Goal: Information Seeking & Learning: Learn about a topic

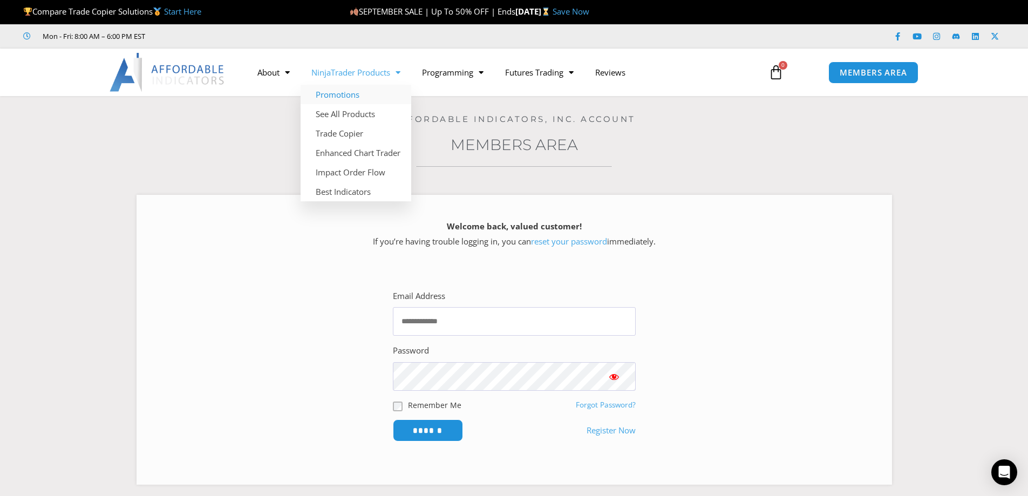
click at [355, 91] on link "Promotions" at bounding box center [356, 94] width 111 height 19
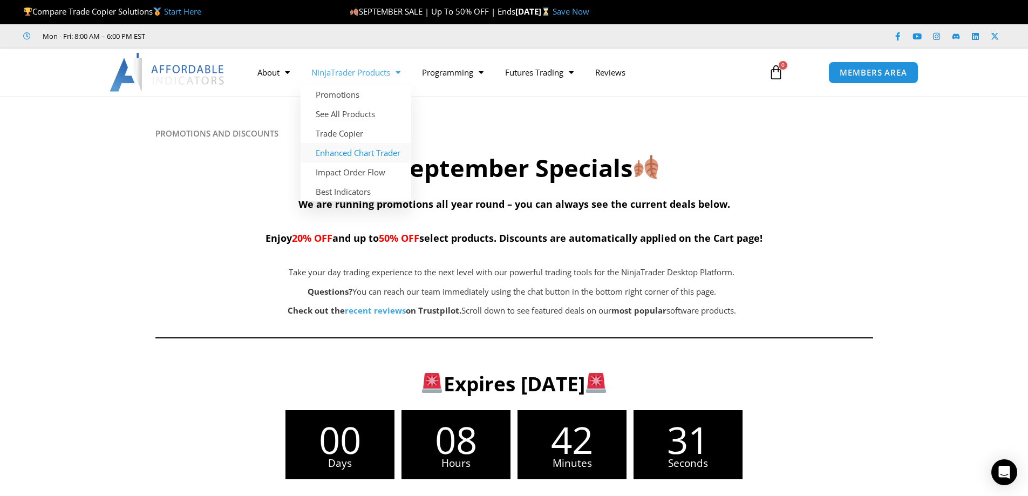
click at [357, 154] on link "Enhanced Chart Trader" at bounding box center [356, 152] width 111 height 19
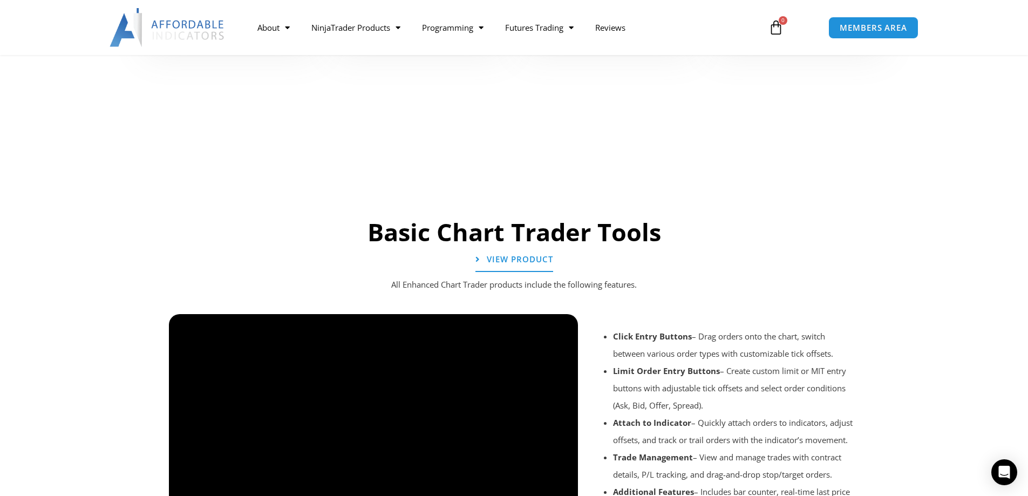
scroll to position [648, 0]
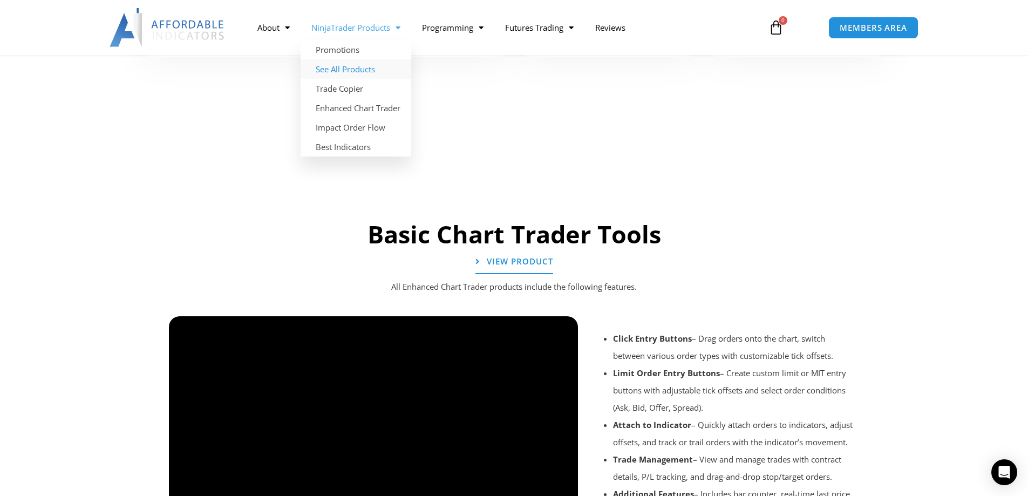
click at [376, 64] on link "See All Products" at bounding box center [356, 68] width 111 height 19
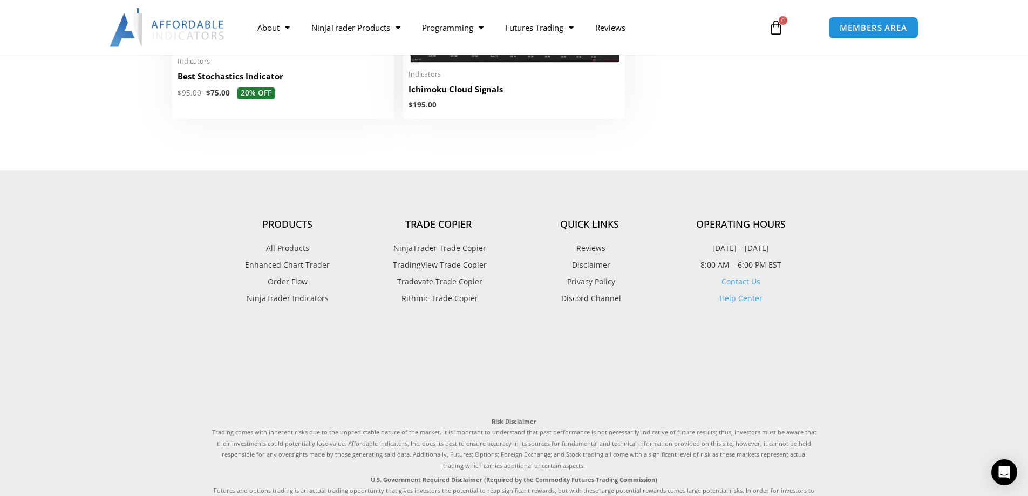
scroll to position [2698, 0]
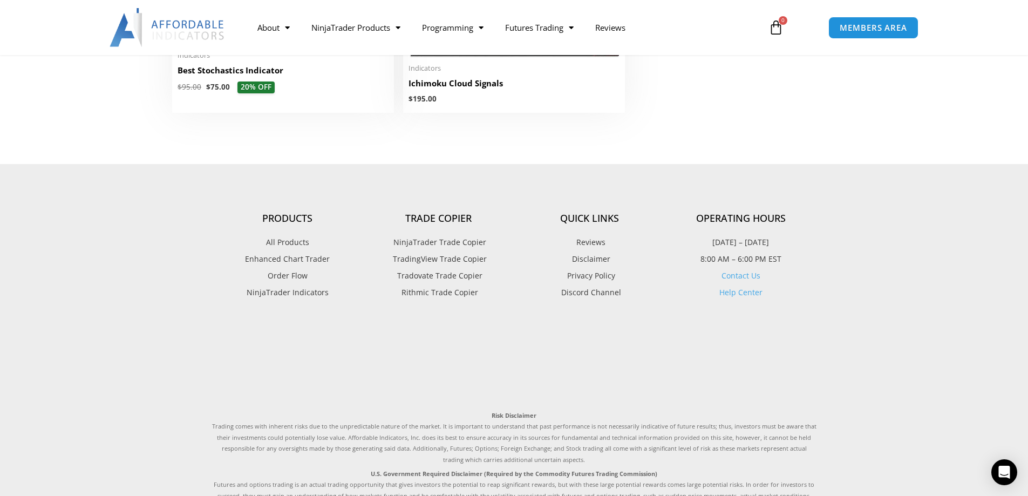
drag, startPoint x: 767, startPoint y: 299, endPoint x: 710, endPoint y: 201, distance: 113.2
drag, startPoint x: 710, startPoint y: 201, endPoint x: 655, endPoint y: 131, distance: 89.6
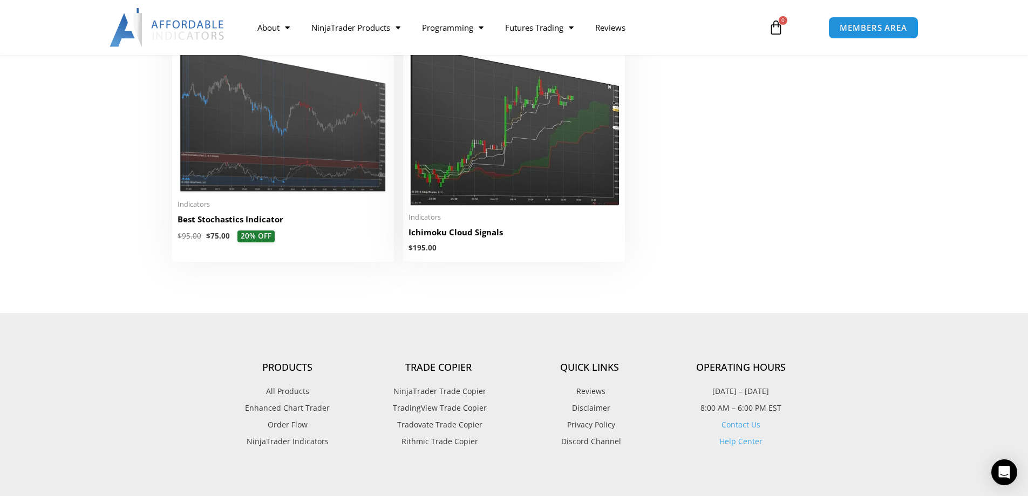
scroll to position [2644, 0]
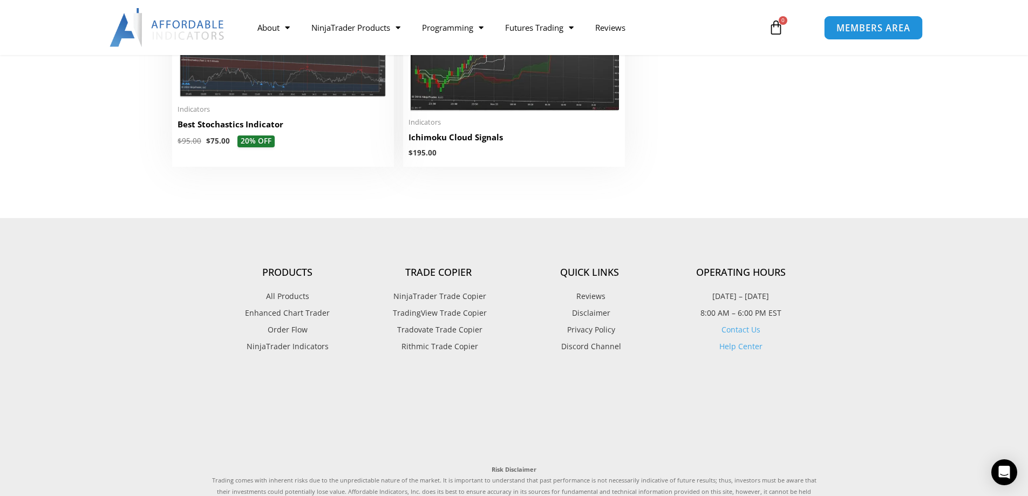
click at [857, 24] on span "MEMBERS AREA" at bounding box center [873, 27] width 74 height 9
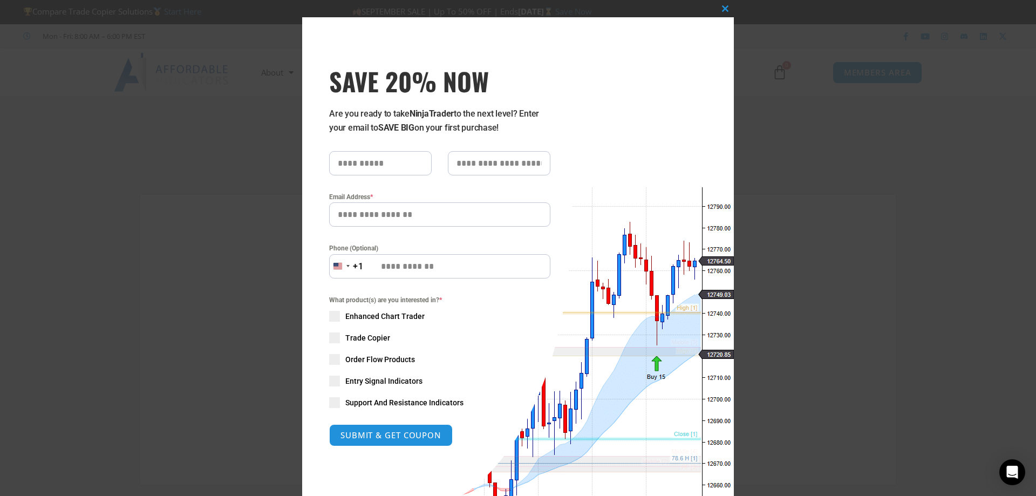
click at [806, 230] on div "Close this module SAVE 20% NOW Are you ready to take NinjaTrader to the next le…" at bounding box center [518, 248] width 1036 height 496
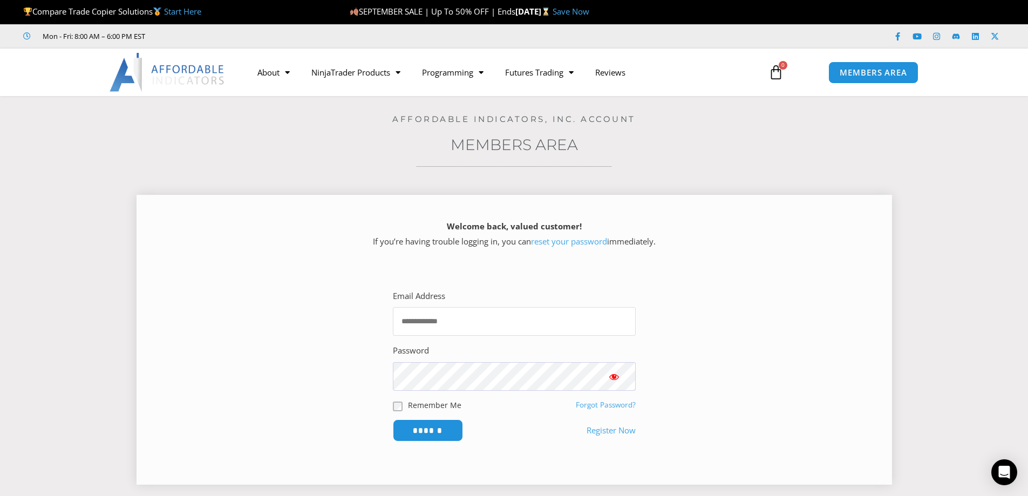
click at [472, 318] on input "Email Address" at bounding box center [514, 321] width 243 height 29
type input "**********"
click at [429, 424] on input "******" at bounding box center [428, 430] width 74 height 23
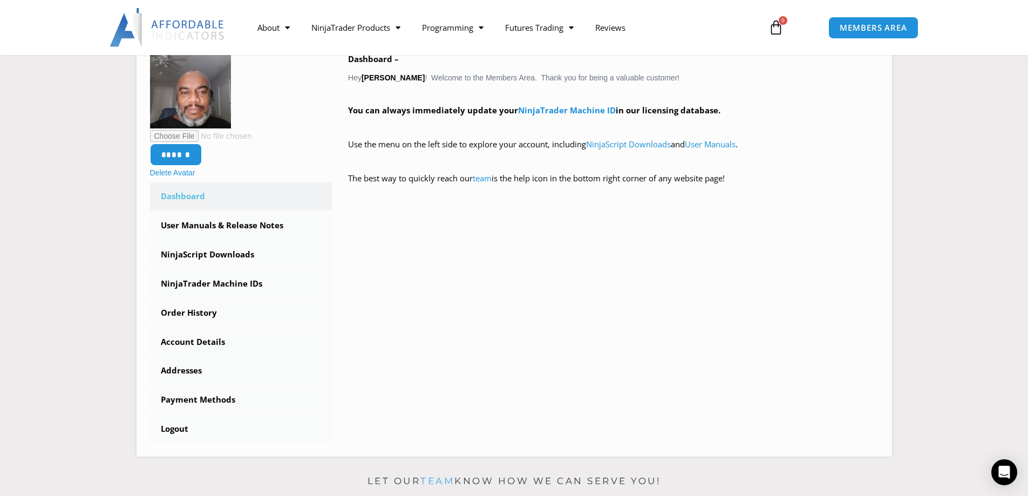
scroll to position [216, 0]
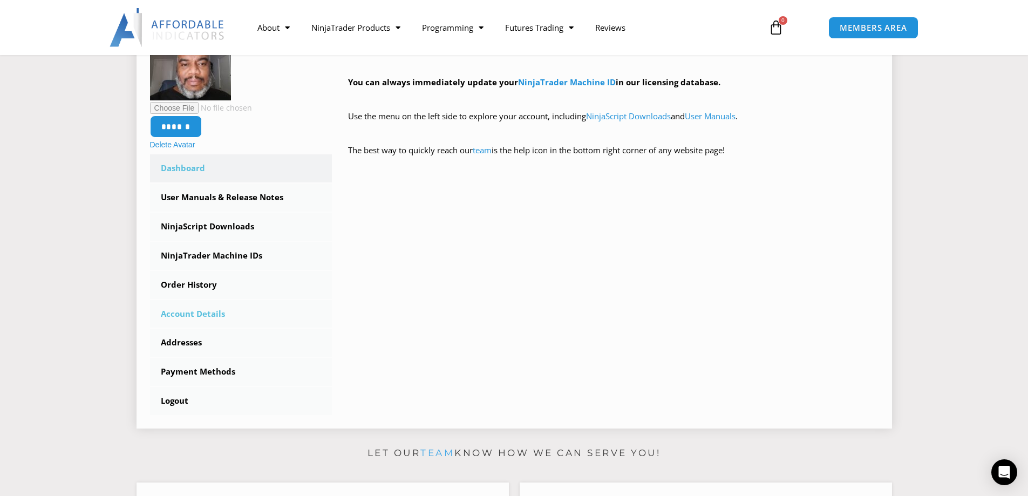
click at [217, 314] on link "Account Details" at bounding box center [241, 314] width 182 height 28
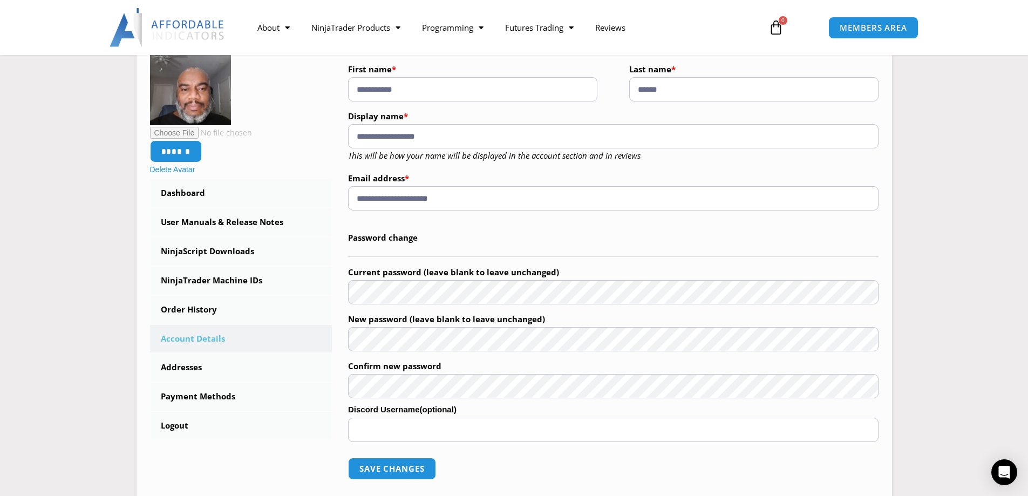
scroll to position [108, 0]
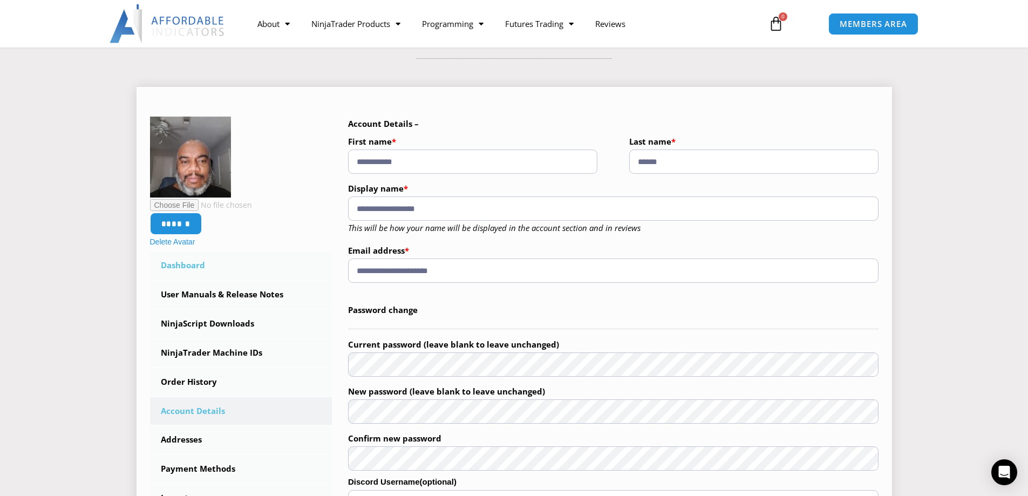
click at [195, 266] on link "Dashboard" at bounding box center [241, 265] width 182 height 28
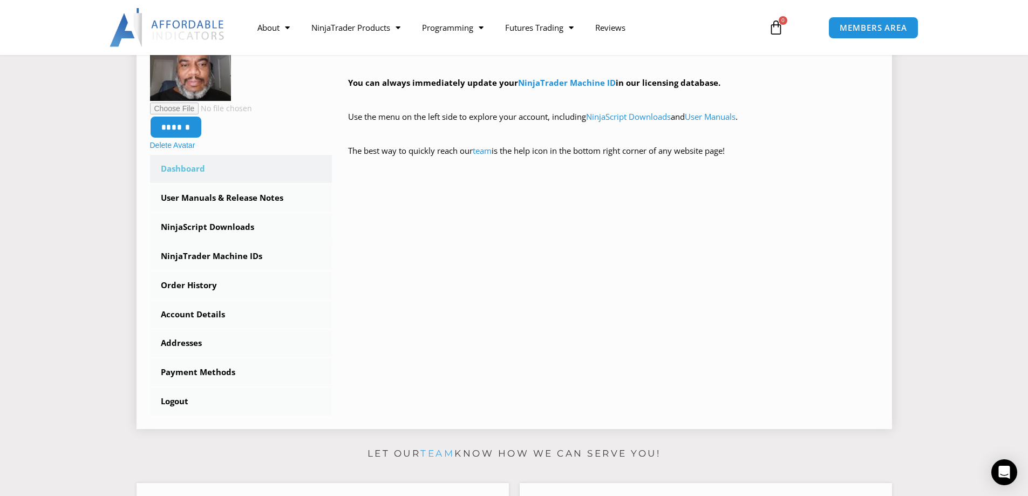
scroll to position [216, 0]
click at [203, 231] on link "NinjaScript Downloads" at bounding box center [241, 227] width 182 height 28
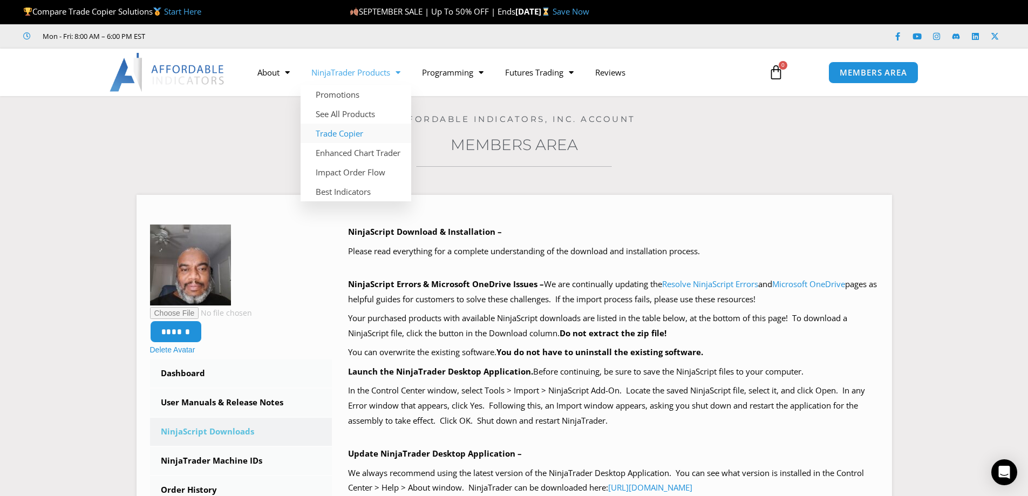
click at [358, 131] on link "Trade Copier" at bounding box center [356, 133] width 111 height 19
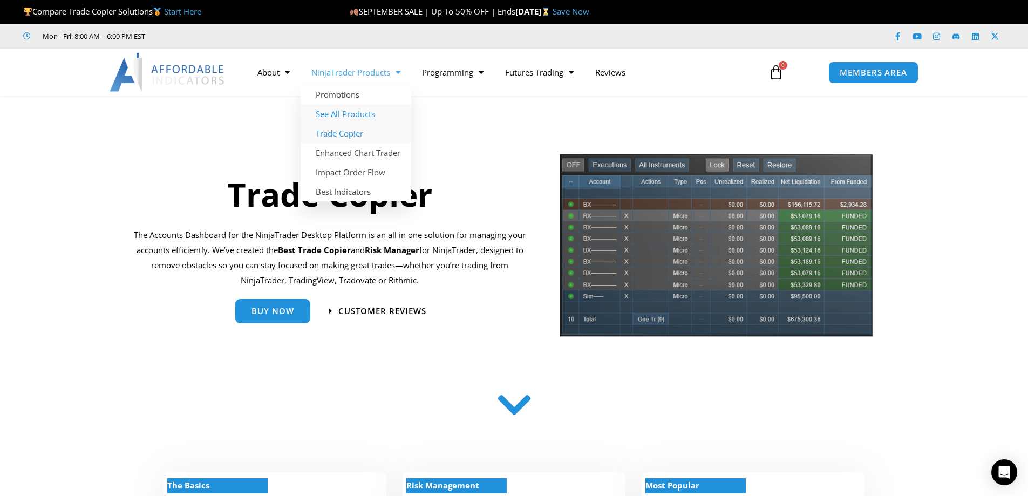
click at [345, 116] on link "See All Products" at bounding box center [356, 113] width 111 height 19
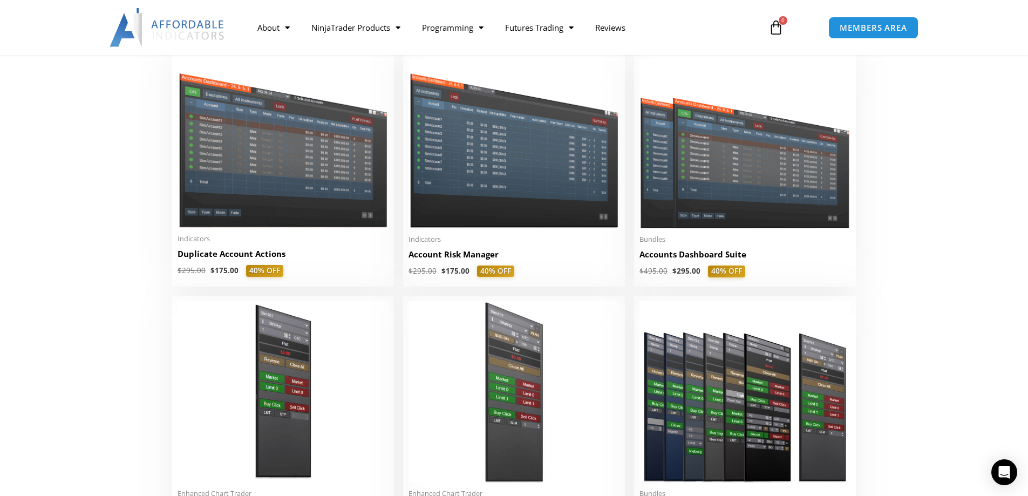
scroll to position [270, 0]
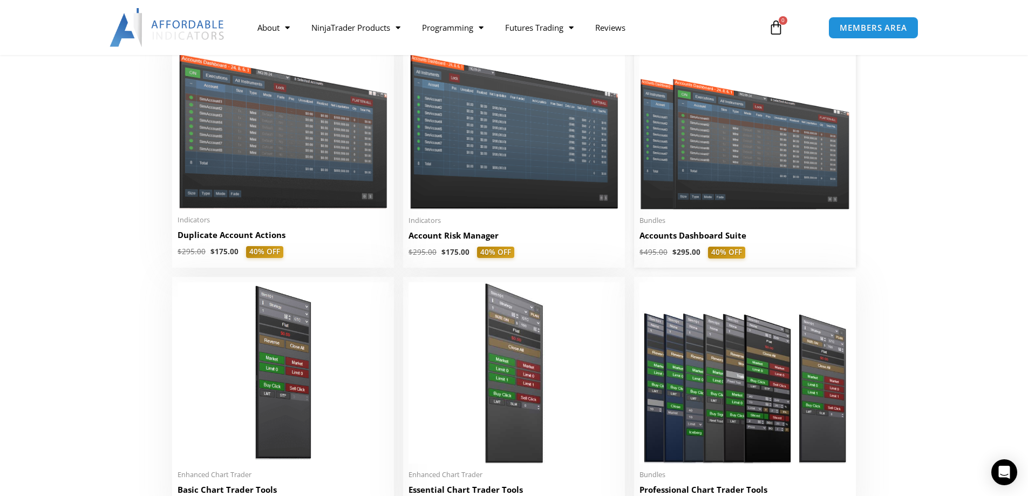
click at [724, 236] on h2 "Accounts Dashboard Suite" at bounding box center [744, 235] width 211 height 11
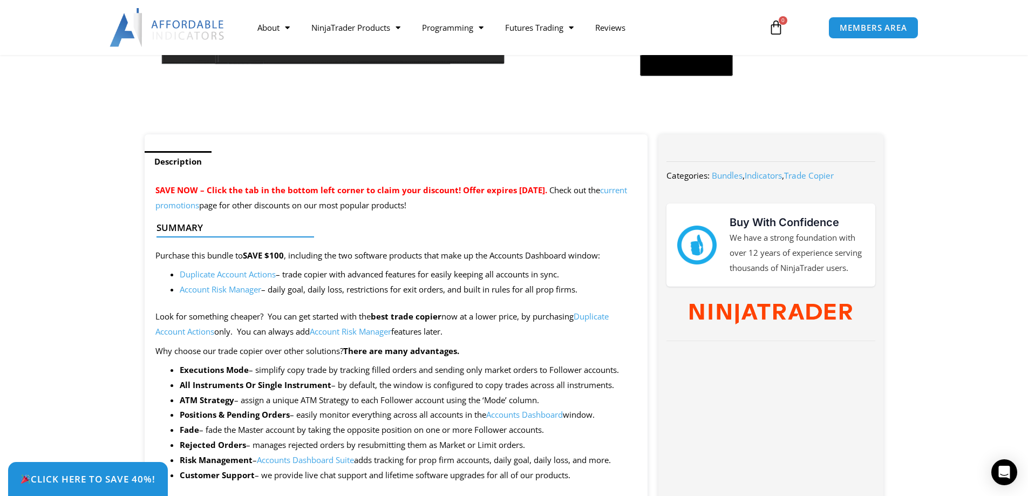
scroll to position [378, 0]
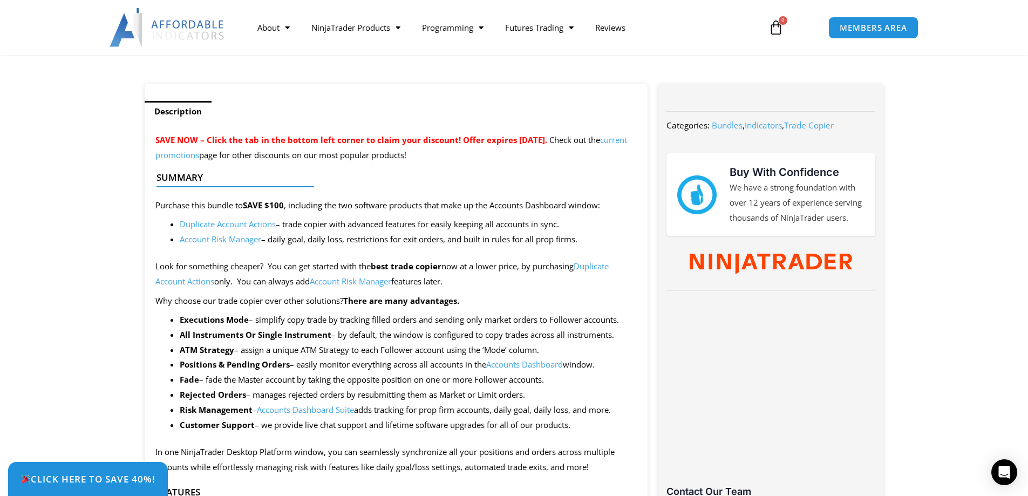
click at [244, 223] on link "Duplicate Account Actions" at bounding box center [228, 224] width 96 height 11
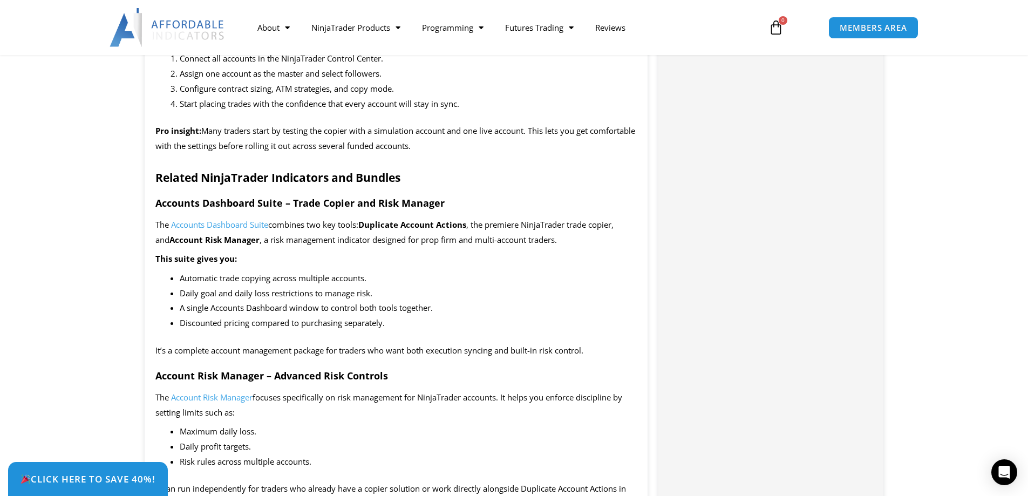
scroll to position [1295, 0]
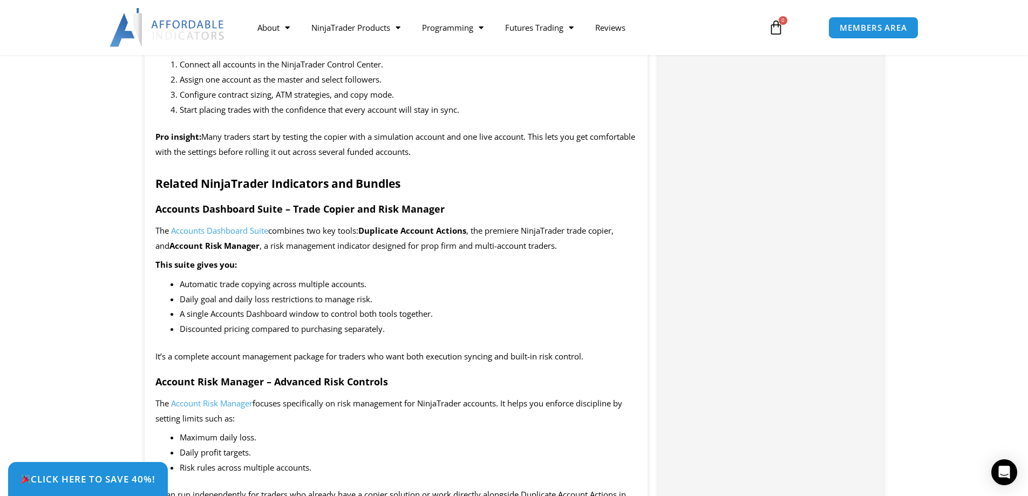
click at [239, 229] on span "Accounts Dashboard Suite" at bounding box center [219, 230] width 97 height 11
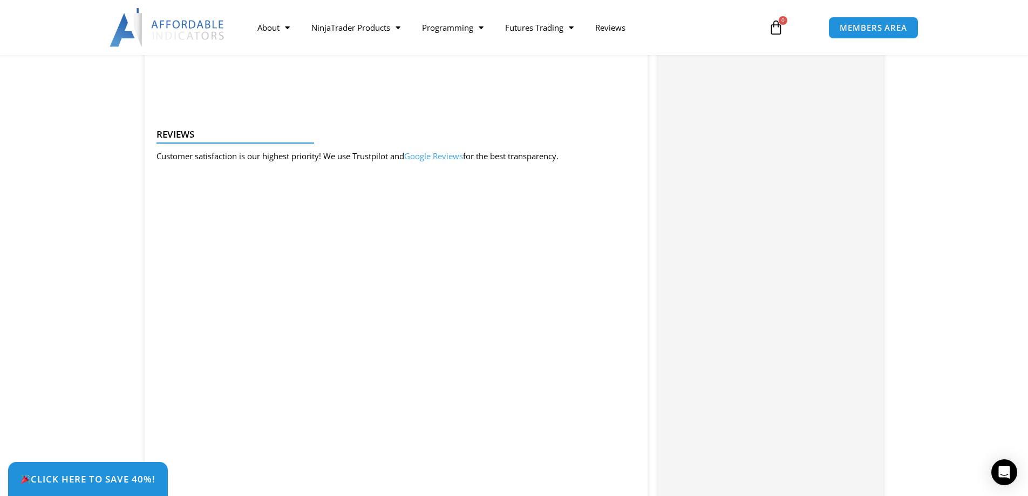
scroll to position [1565, 0]
